Goal: Information Seeking & Learning: Compare options

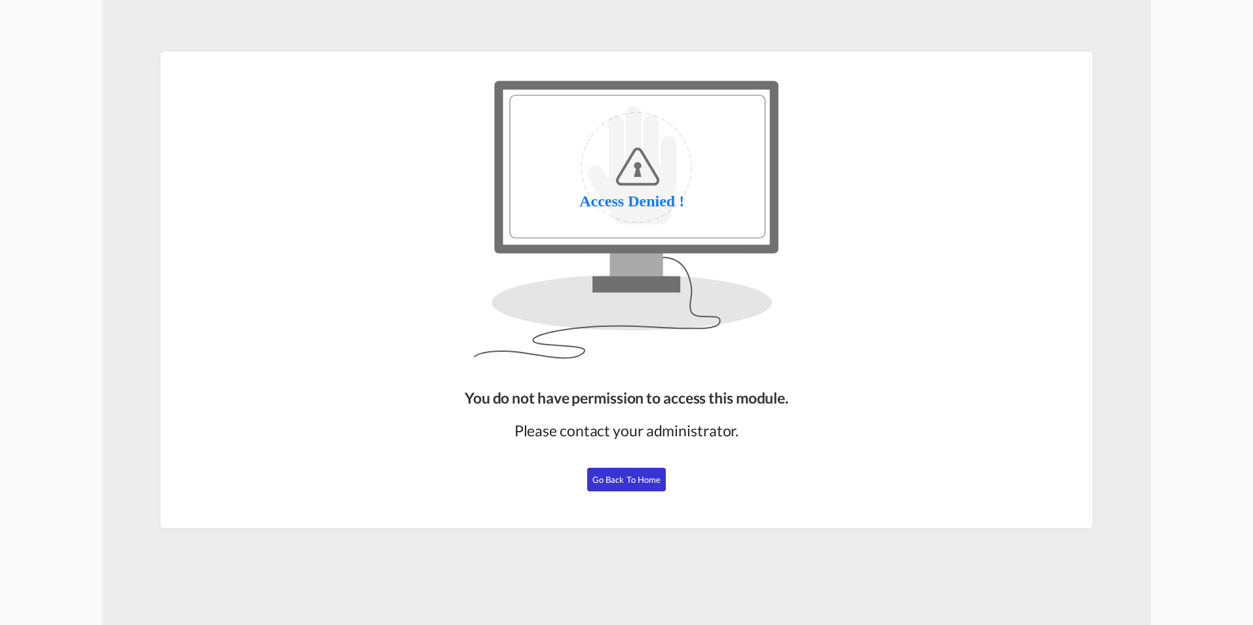
click at [649, 486] on button "Go Back to Home" at bounding box center [626, 480] width 79 height 24
